Goal: Task Accomplishment & Management: Use online tool/utility

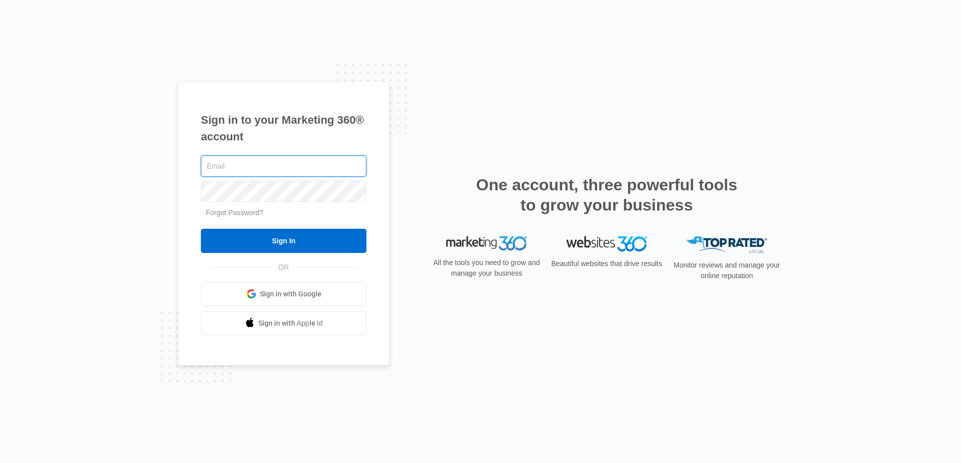
type input "[PERSON_NAME][EMAIL_ADDRESS][DOMAIN_NAME]"
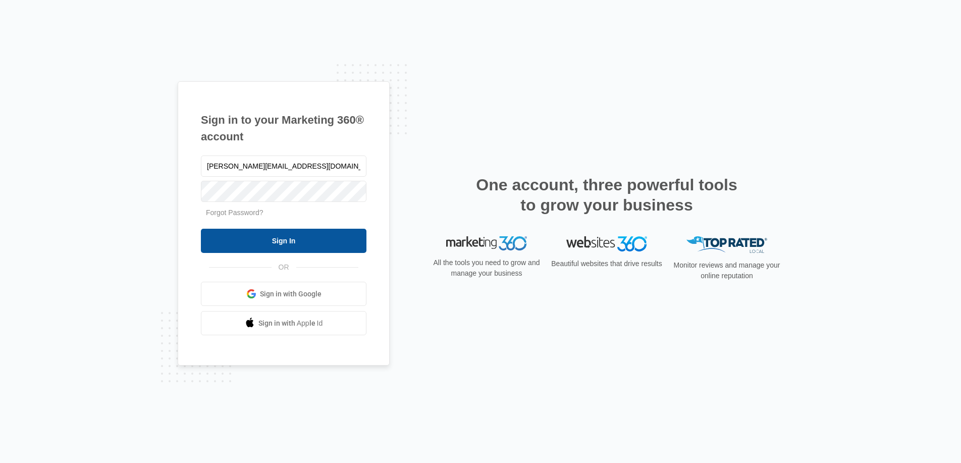
click at [317, 240] on input "Sign In" at bounding box center [283, 241] width 165 height 24
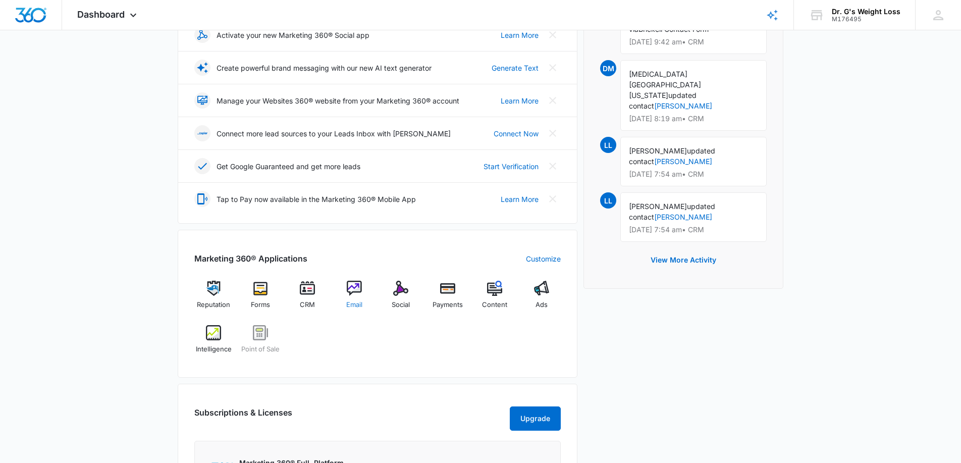
scroll to position [188, 0]
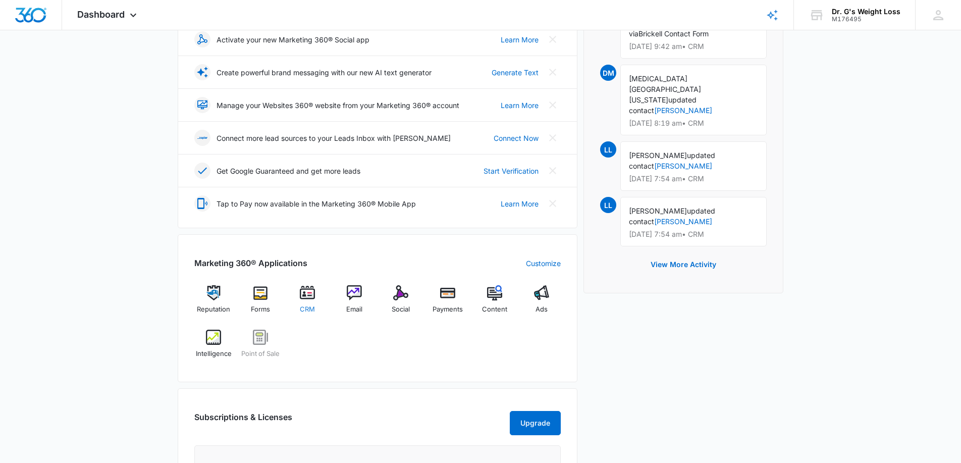
click at [308, 295] on img at bounding box center [307, 292] width 15 height 15
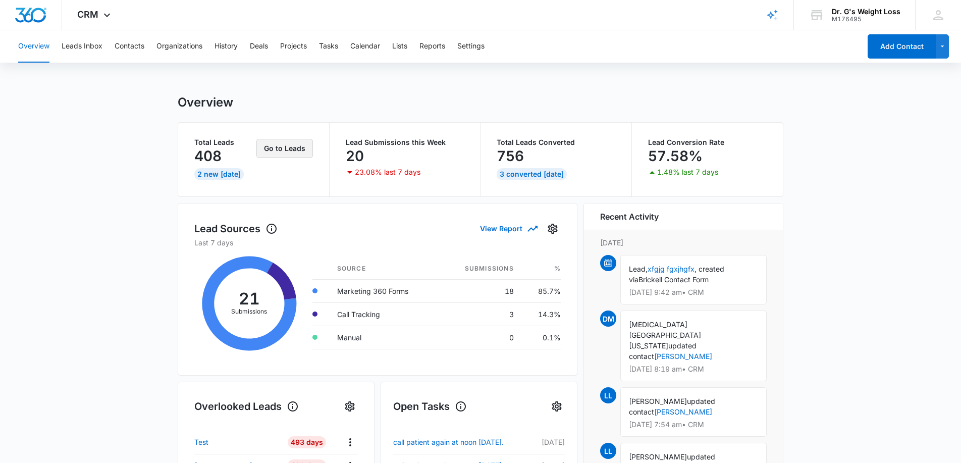
click at [288, 150] on button "Go to Leads" at bounding box center [284, 148] width 57 height 19
